Goal: Transaction & Acquisition: Obtain resource

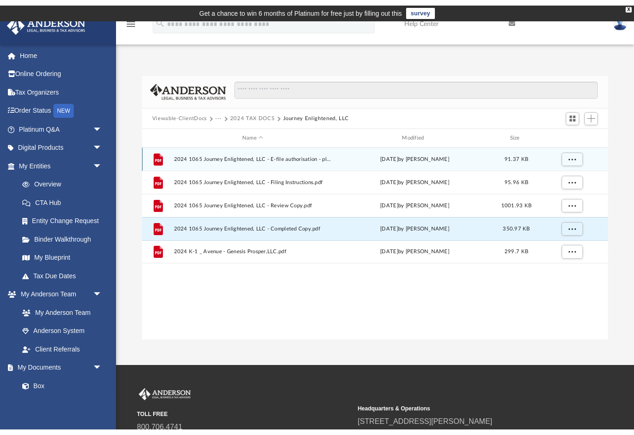
scroll to position [211, 466]
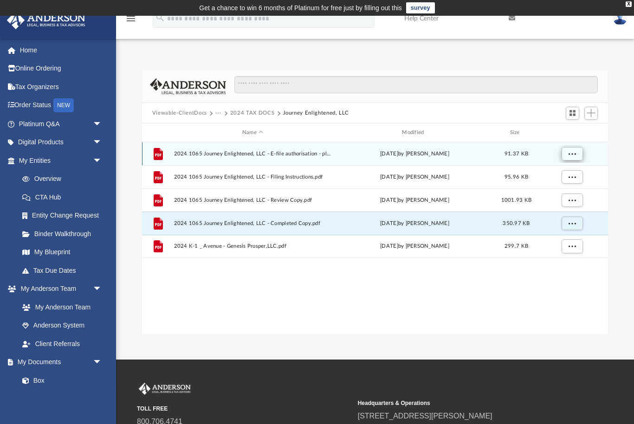
click at [567, 154] on button "More options" at bounding box center [571, 154] width 21 height 14
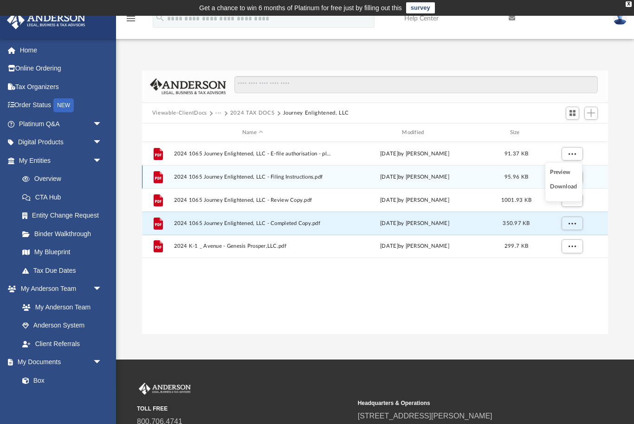
click at [564, 187] on li "Download" at bounding box center [563, 187] width 27 height 10
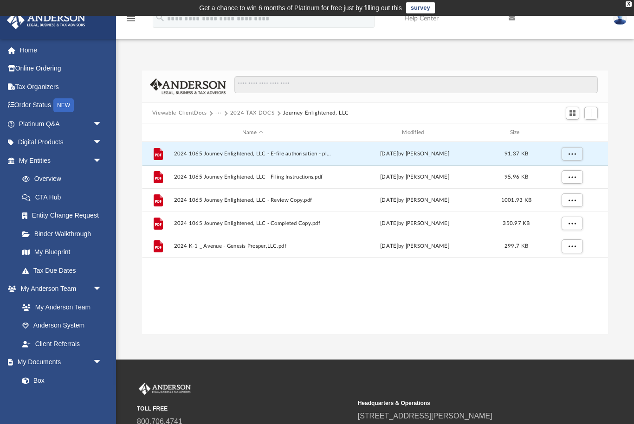
click at [254, 116] on button "2024 TAX DOCS" at bounding box center [252, 113] width 44 height 8
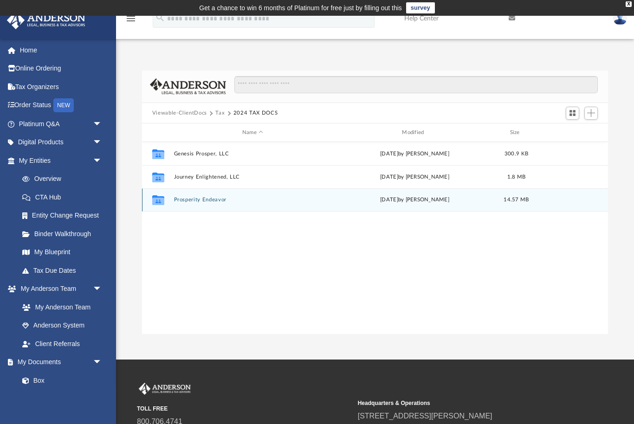
click at [213, 202] on button "Prosperity Endeavor" at bounding box center [253, 200] width 158 height 6
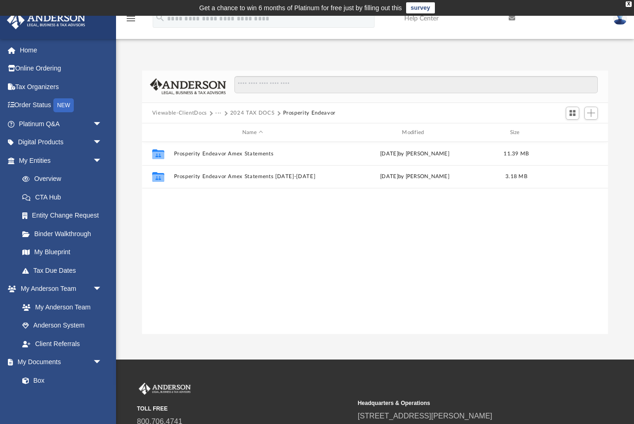
click at [257, 113] on button "2024 TAX DOCS" at bounding box center [252, 113] width 44 height 8
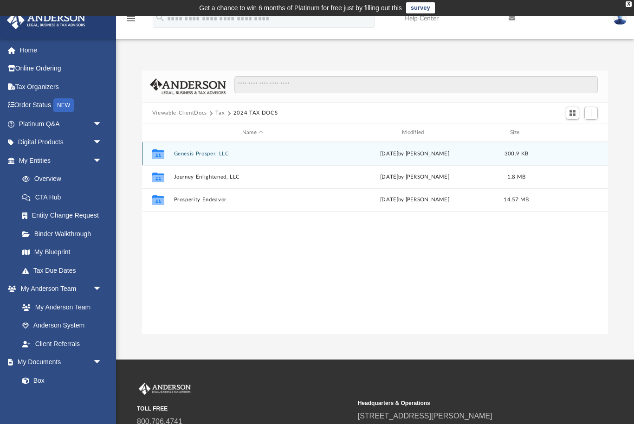
click at [218, 155] on button "Genesis Prosper, LLC" at bounding box center [253, 154] width 158 height 6
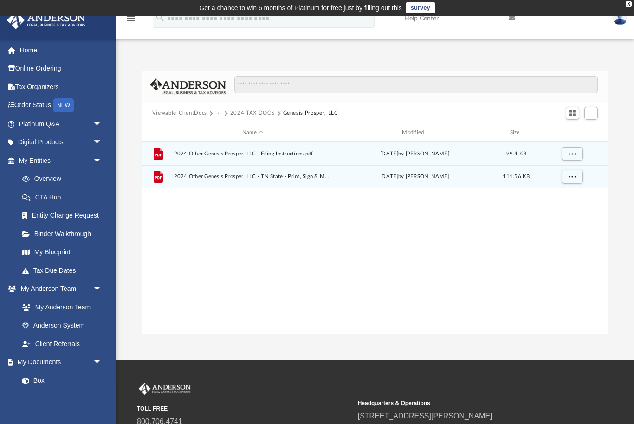
click at [277, 178] on span "2024 Other Genesis Prosper, LLC - TN State - Print, Sign & Mail.pdf" at bounding box center [253, 177] width 158 height 6
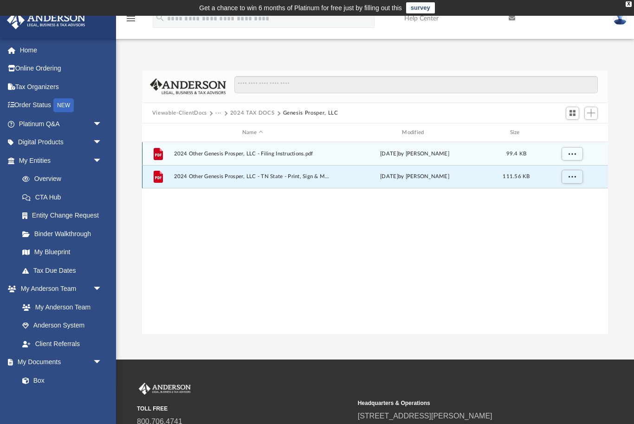
click at [377, 180] on div "[DATE] by [PERSON_NAME]" at bounding box center [414, 177] width 158 height 8
click at [569, 178] on span "More options" at bounding box center [571, 176] width 7 height 5
click at [565, 213] on li "Download" at bounding box center [563, 210] width 27 height 10
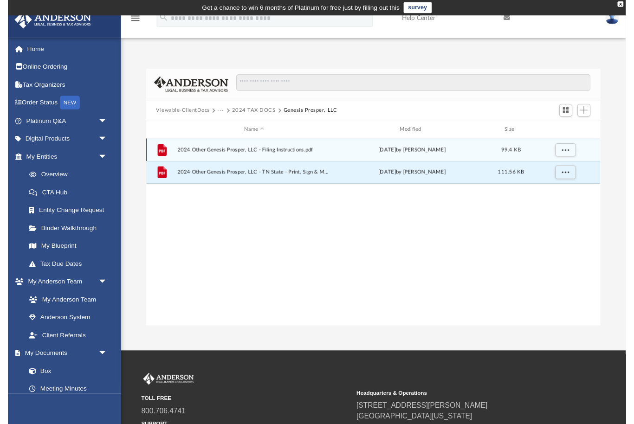
scroll to position [11, 0]
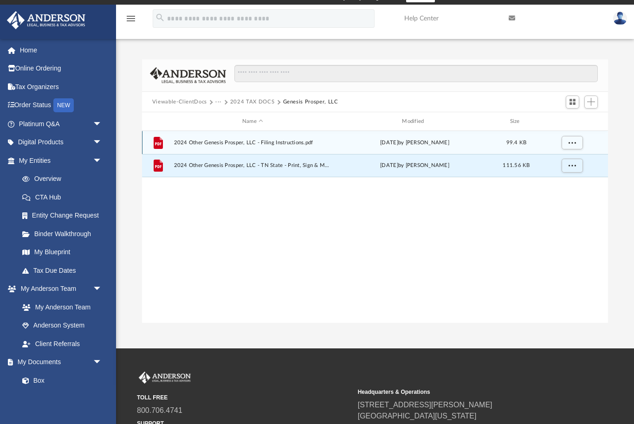
click at [232, 101] on button "2024 TAX DOCS" at bounding box center [252, 102] width 44 height 8
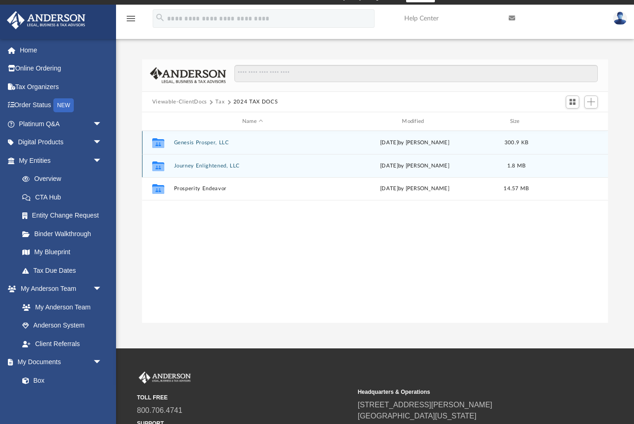
click at [355, 162] on div "[DATE] by [PERSON_NAME]" at bounding box center [414, 166] width 158 height 8
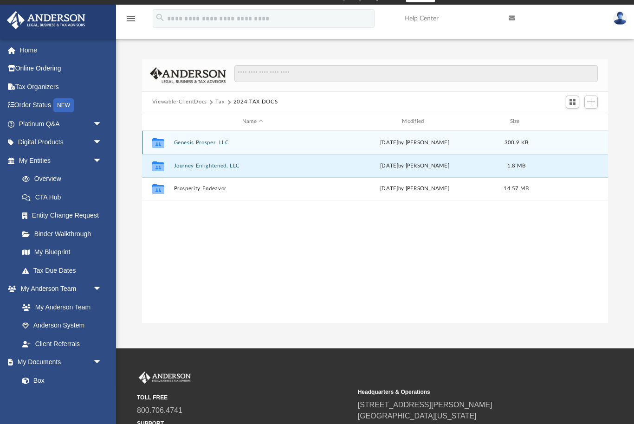
click at [261, 105] on button "2024 TAX DOCS" at bounding box center [255, 102] width 44 height 8
click at [352, 165] on div "[DATE] by [PERSON_NAME]" at bounding box center [414, 166] width 158 height 8
click at [163, 167] on icon "grid" at bounding box center [158, 167] width 12 height 7
click at [216, 167] on button "Journey Enlightened, LLC" at bounding box center [253, 166] width 158 height 6
click at [217, 169] on div "Collaborated Folder Journey Enlightened, LLC [DATE] by [PERSON_NAME] 1.8 MB" at bounding box center [375, 165] width 466 height 23
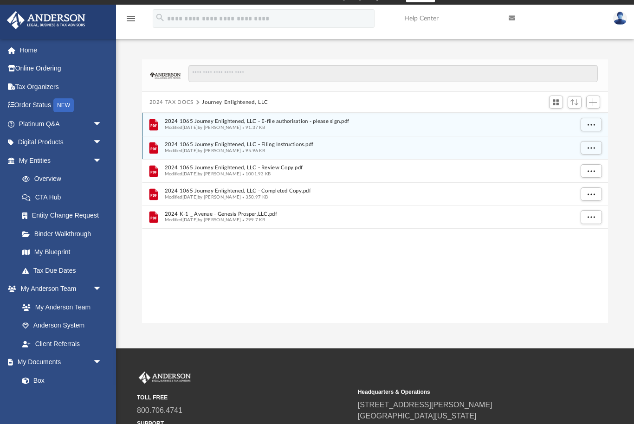
scroll to position [211, 466]
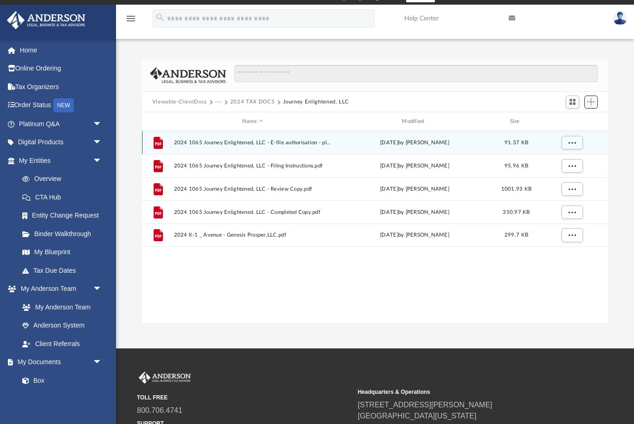
click at [593, 104] on span "Add" at bounding box center [591, 102] width 8 height 8
click at [579, 122] on li "Upload" at bounding box center [578, 121] width 30 height 10
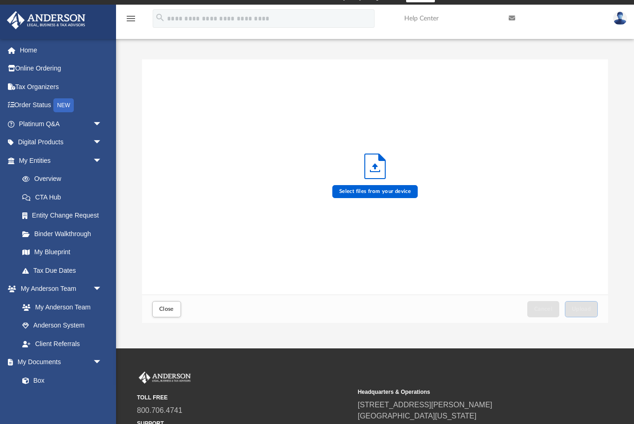
scroll to position [235, 466]
click at [392, 193] on label "Select files from your device" at bounding box center [375, 191] width 86 height 13
click at [0, 0] on input "Select files from your device" at bounding box center [0, 0] width 0 height 0
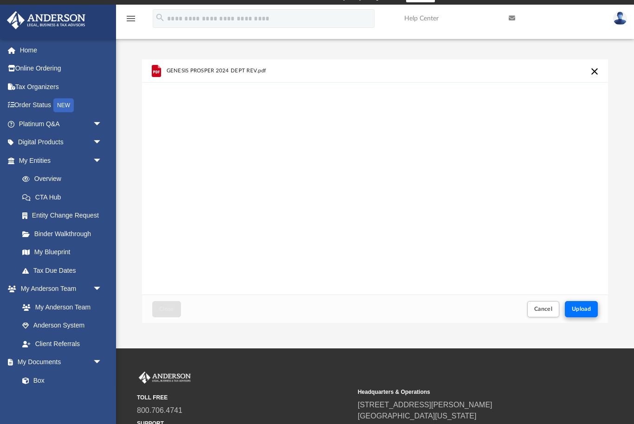
click at [589, 309] on span "Upload" at bounding box center [581, 309] width 19 height 6
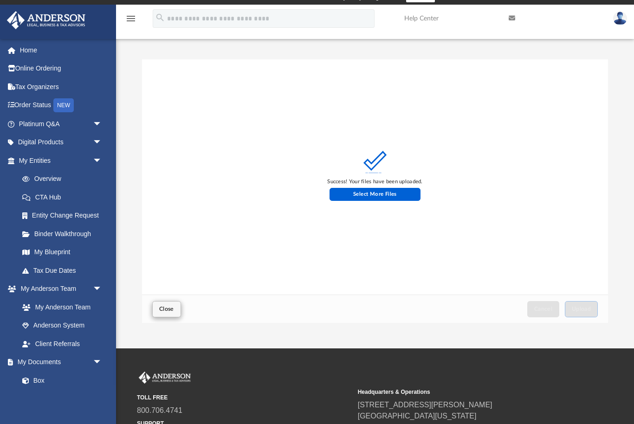
click at [156, 310] on button "Close" at bounding box center [166, 309] width 29 height 16
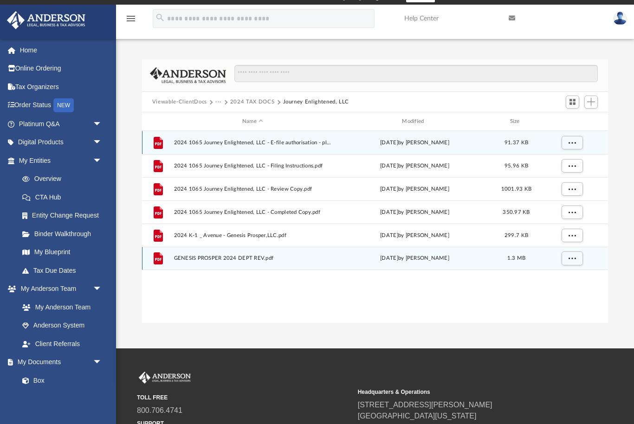
click at [273, 259] on span "GENESIS PROSPER 2024 DEPT REV.pdf" at bounding box center [253, 259] width 158 height 6
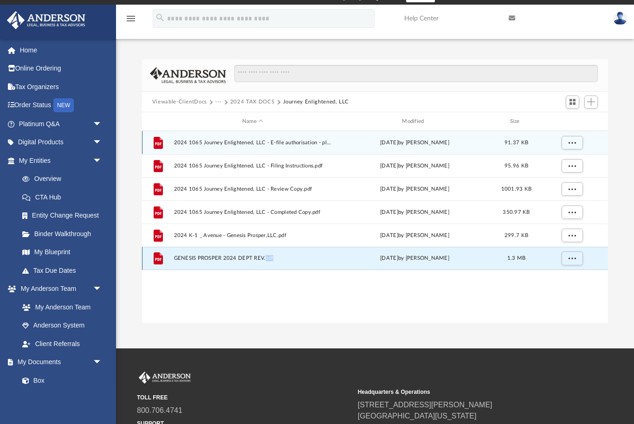
click at [273, 259] on span "GENESIS PROSPER 2024 DEPT REV.pdf" at bounding box center [253, 259] width 158 height 6
click at [249, 258] on span "GENESIS PROSPER 2024 DEPT REV.pdf" at bounding box center [253, 259] width 158 height 6
click at [567, 259] on button "More options" at bounding box center [571, 258] width 21 height 14
click at [566, 279] on li "Preview" at bounding box center [563, 277] width 27 height 10
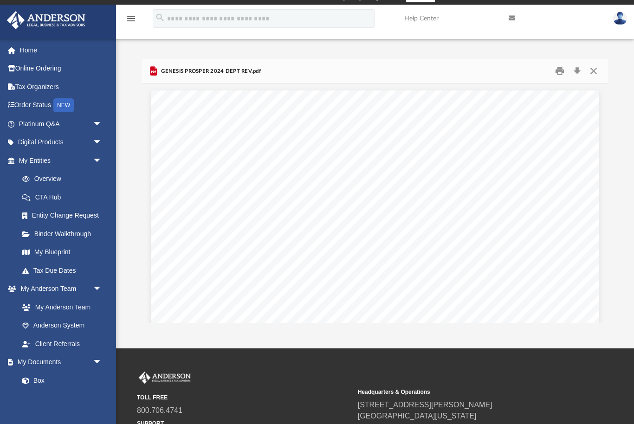
scroll to position [0, 0]
click at [595, 70] on button "Close" at bounding box center [593, 71] width 17 height 14
